Goal: Information Seeking & Learning: Find specific fact

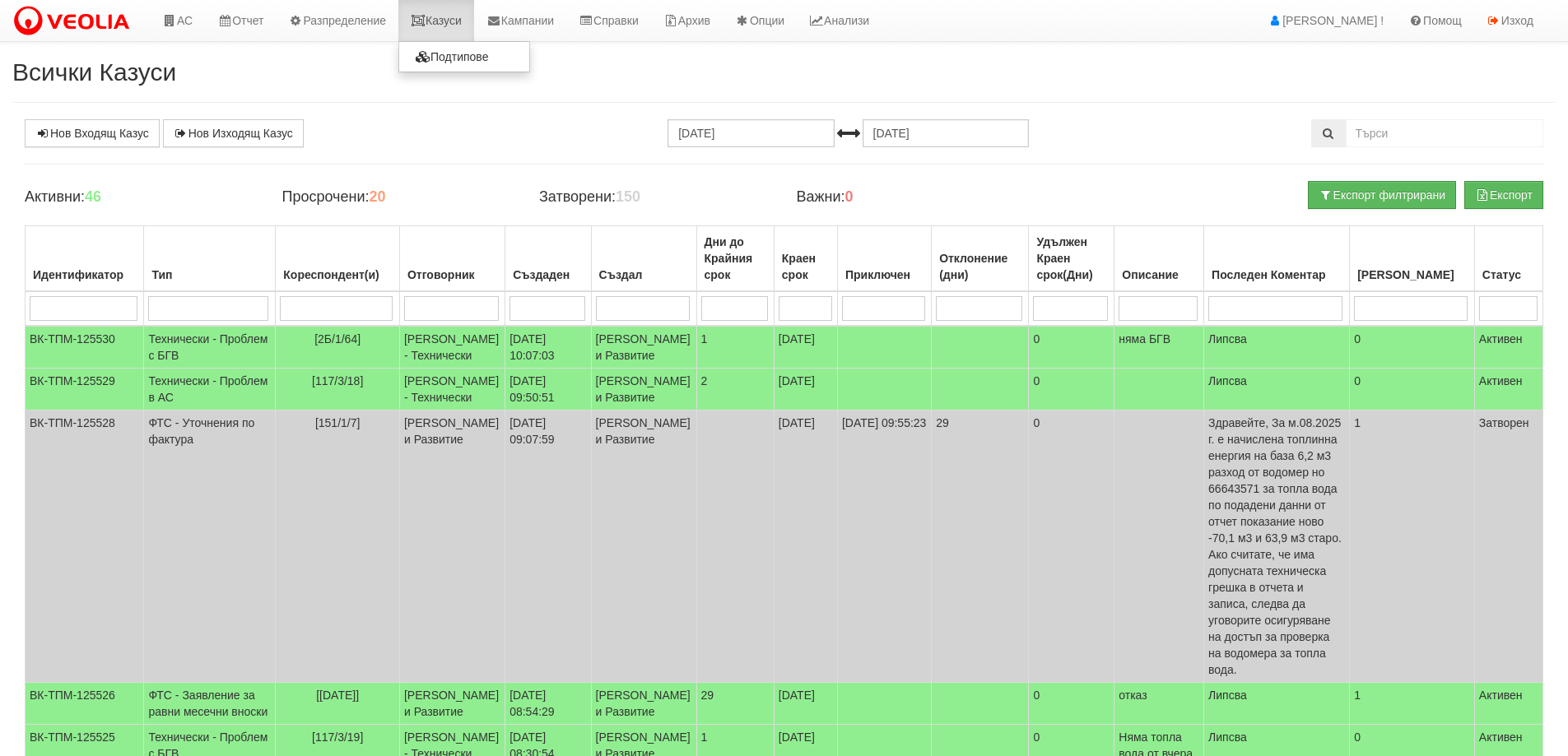
click at [469, 12] on link "Казуси" at bounding box center [436, 21] width 76 height 41
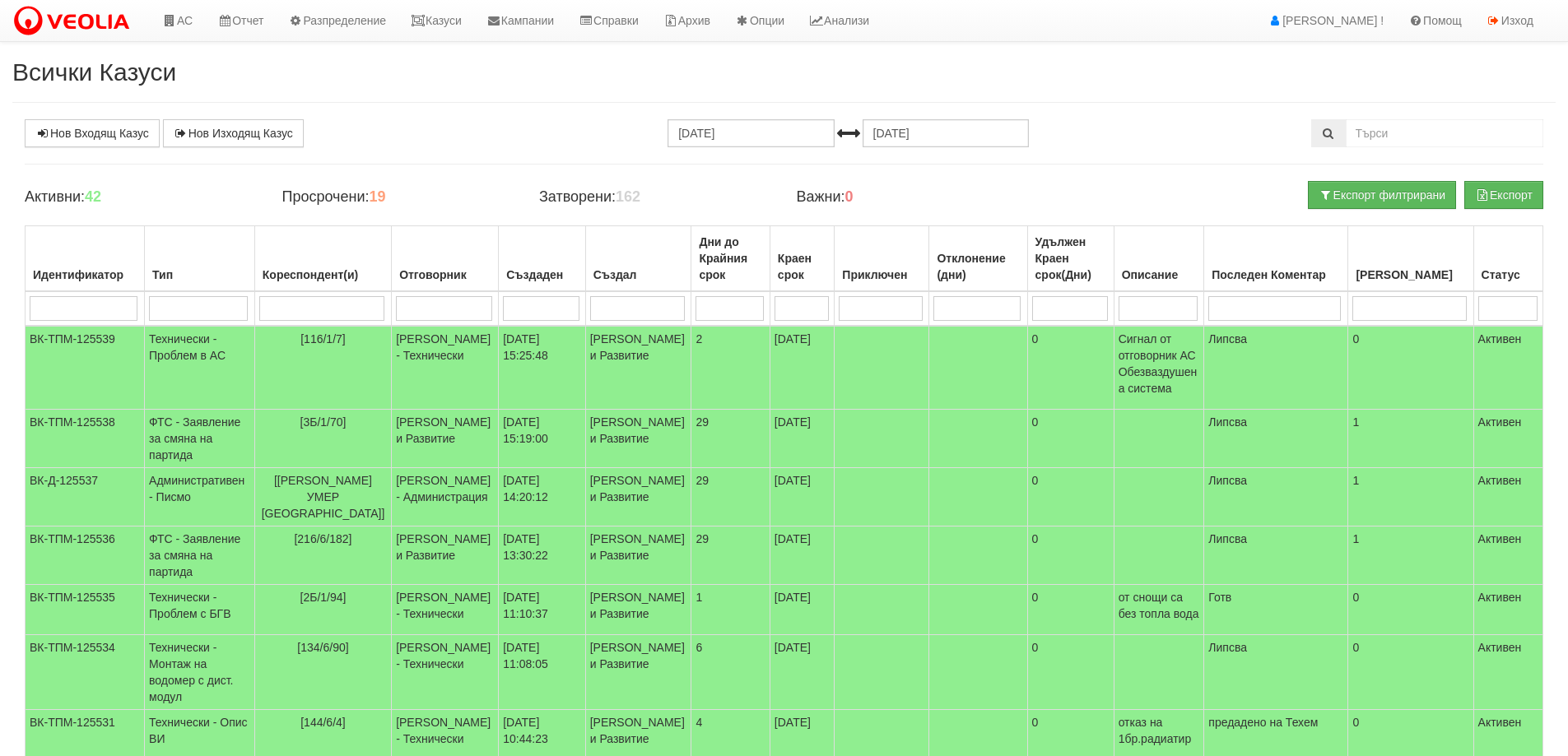
click at [428, 302] on input "search" at bounding box center [444, 308] width 96 height 25
type input "ко"
type input "кон"
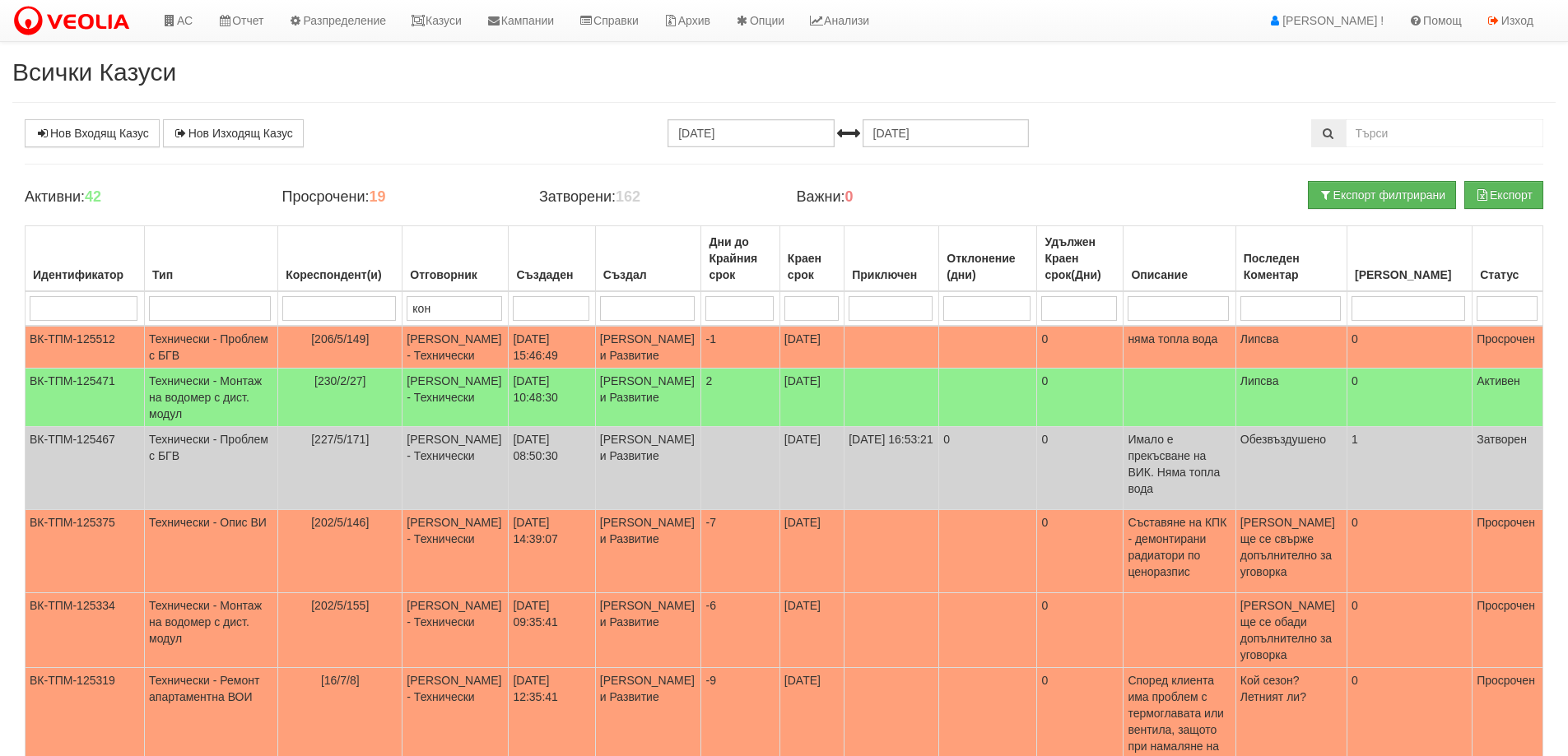
type input "кон"
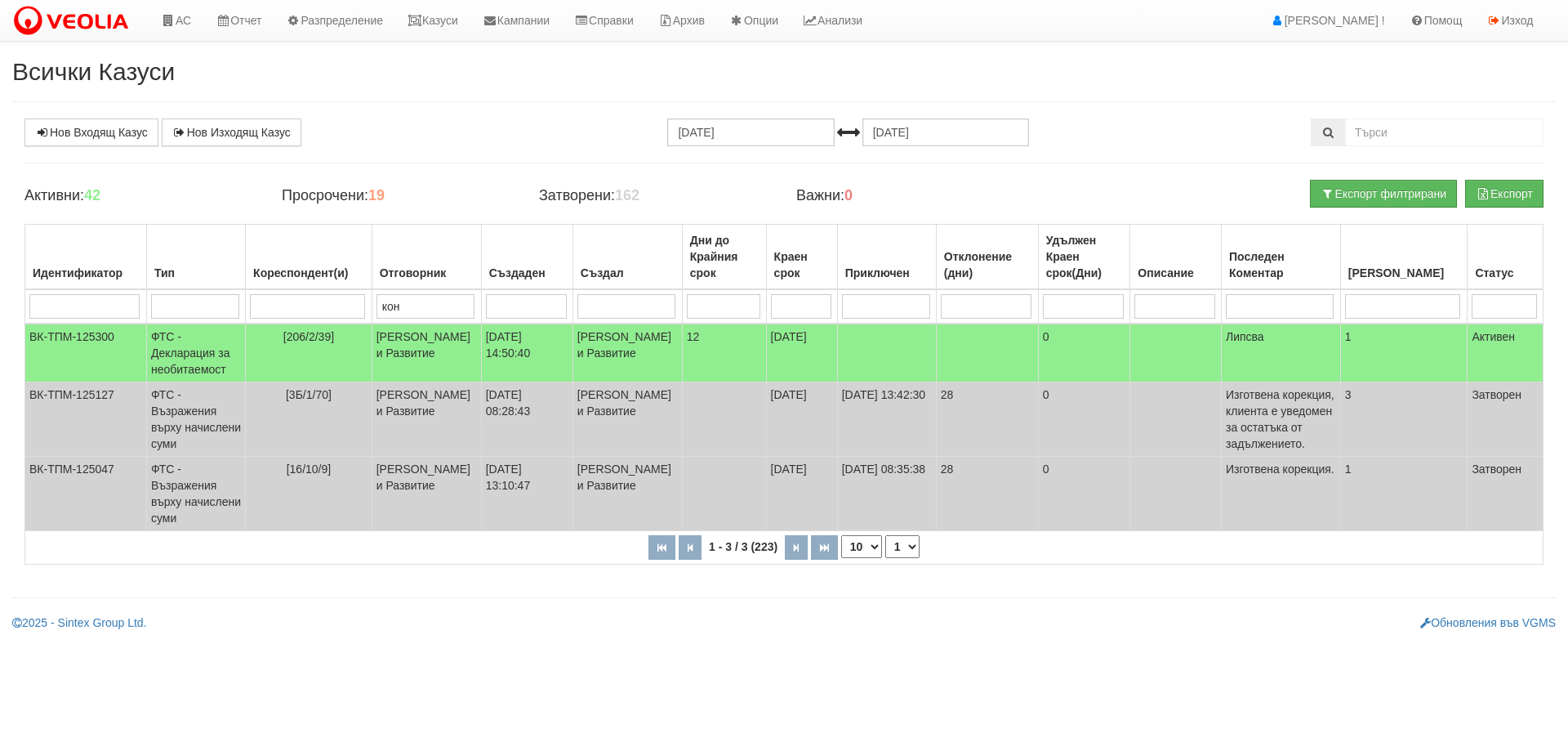
type input "ко"
type input "к"
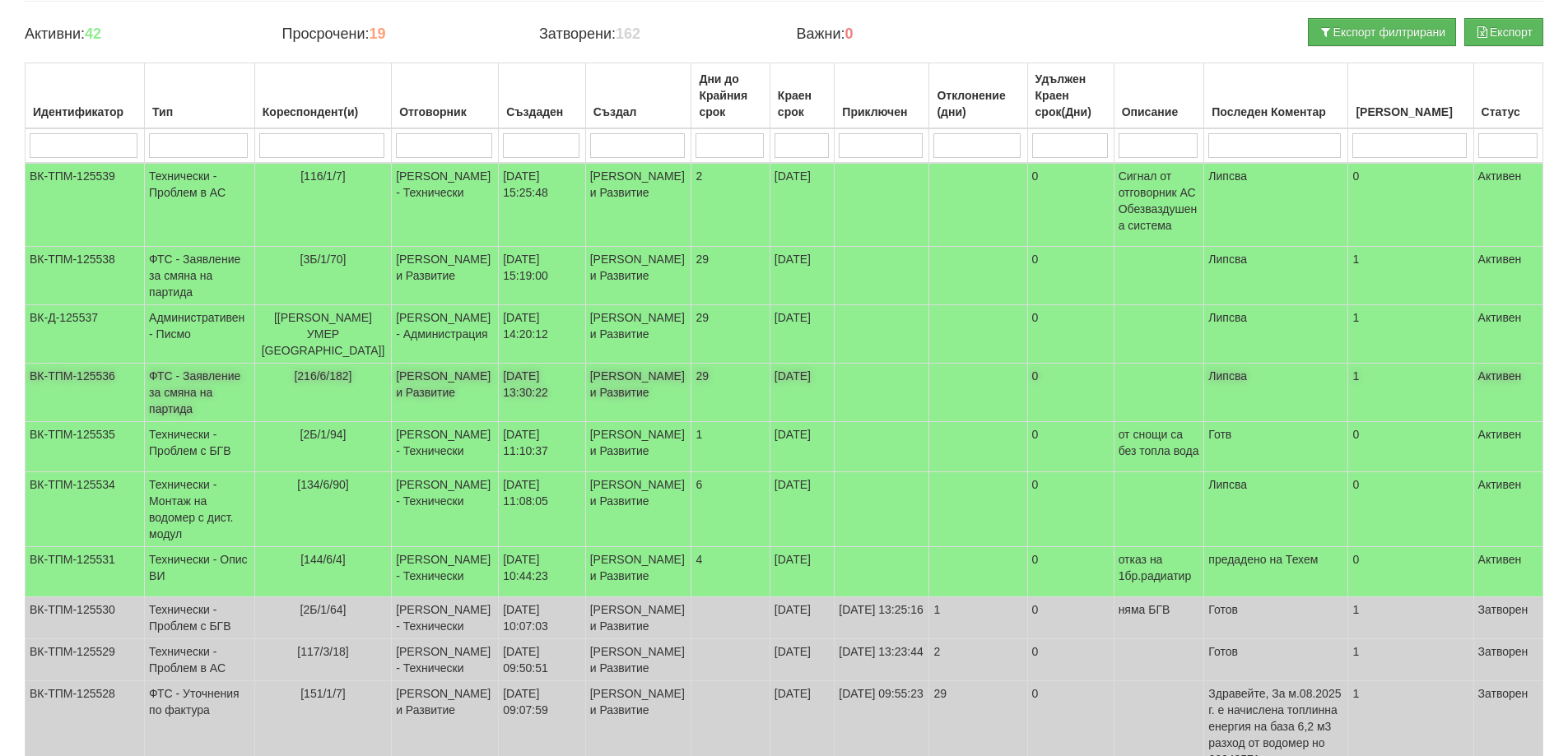
scroll to position [165, 0]
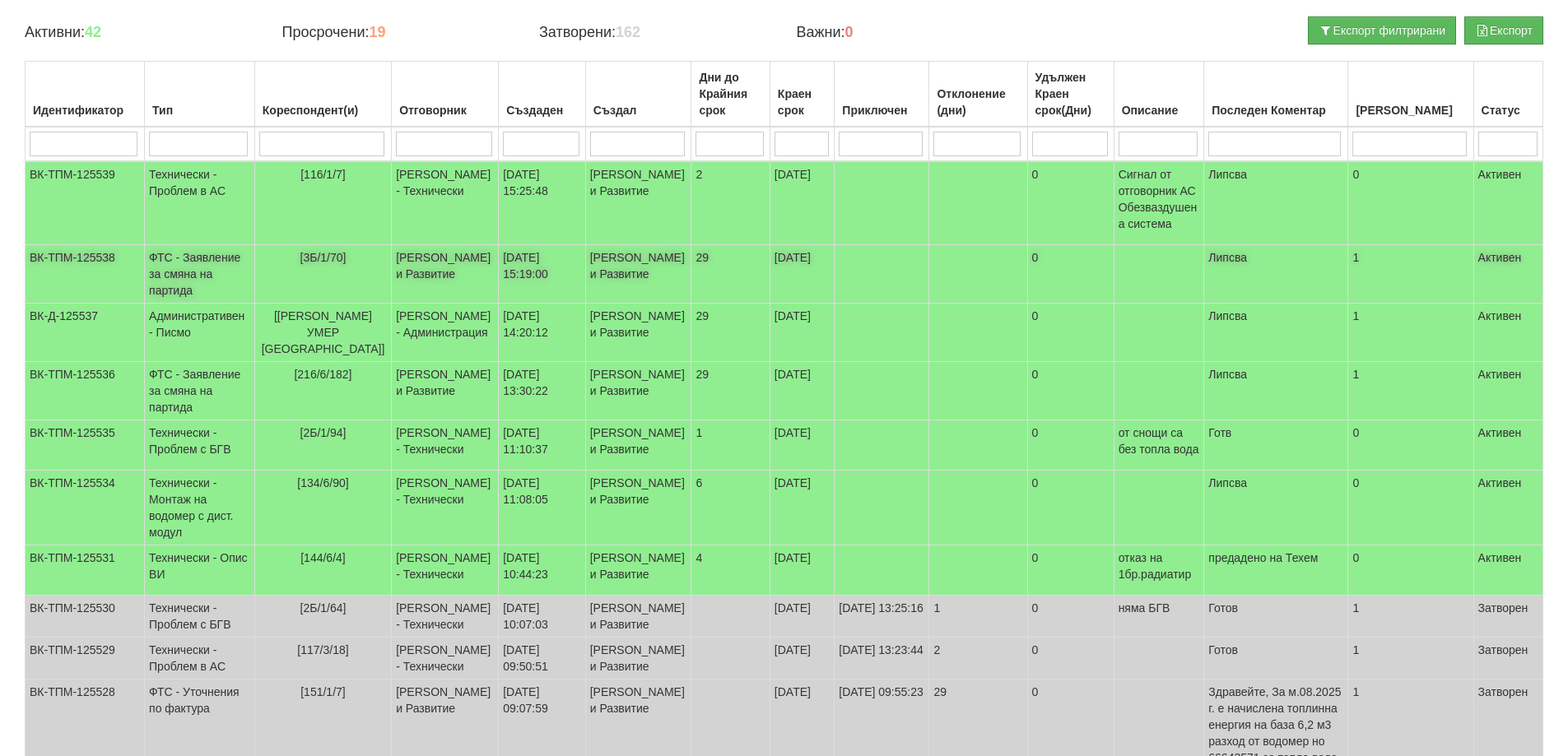
click at [539, 277] on td "15/09/2025 15:19:00" at bounding box center [542, 274] width 87 height 58
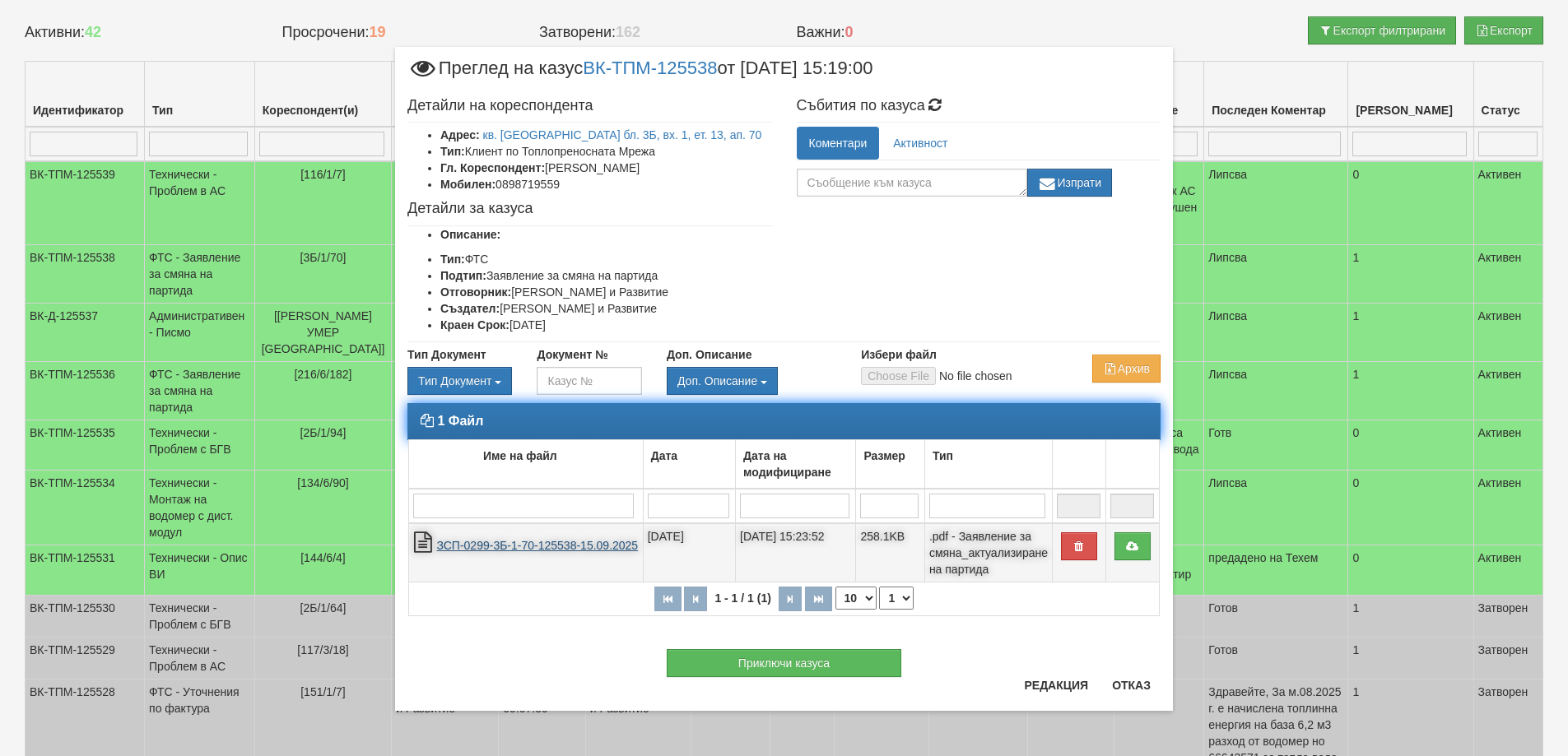
click at [570, 545] on link "ЗСП-0299-3Б-1-70-125538-15.09.2025" at bounding box center [536, 545] width 202 height 13
